Goal: Navigation & Orientation: Go to known website

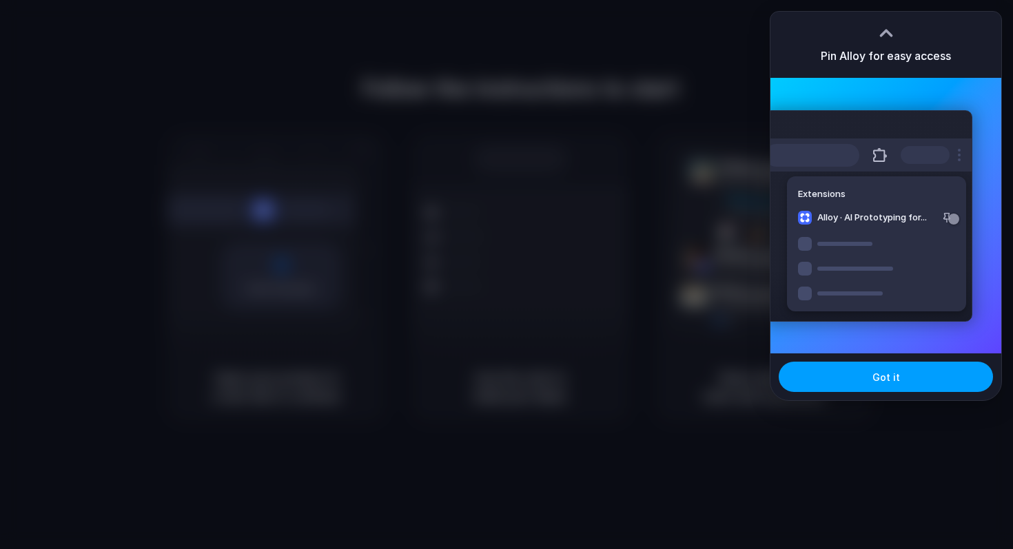
click at [872, 384] on button "Got it" at bounding box center [886, 377] width 214 height 30
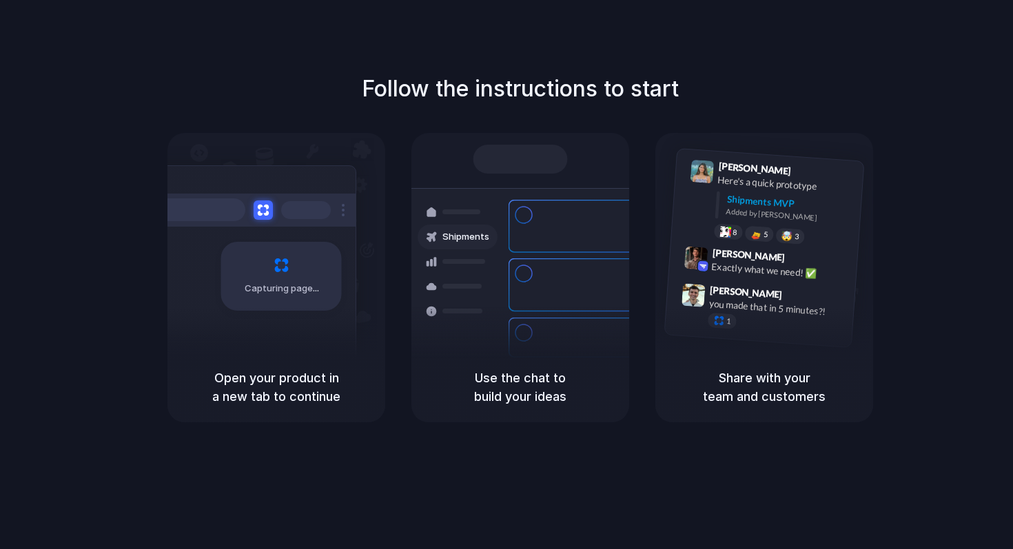
click at [307, 360] on div "Open your product in a new tab to continue" at bounding box center [276, 387] width 218 height 70
